Goal: Navigation & Orientation: Find specific page/section

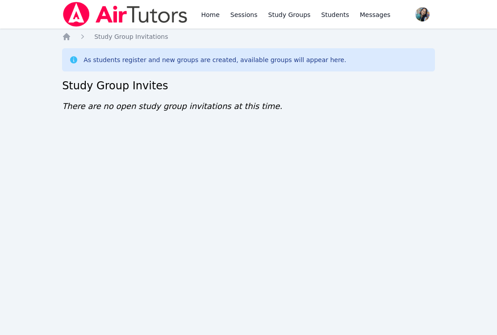
click at [117, 161] on div "Home Sessions Study Groups Students Messages Open user menu Sokha Lee Open main…" at bounding box center [248, 167] width 497 height 335
click at [89, 179] on div "Home Sessions Study Groups Students Messages Open user menu Sokha Lee Open main…" at bounding box center [248, 167] width 497 height 335
